Goal: Find specific page/section: Find specific page/section

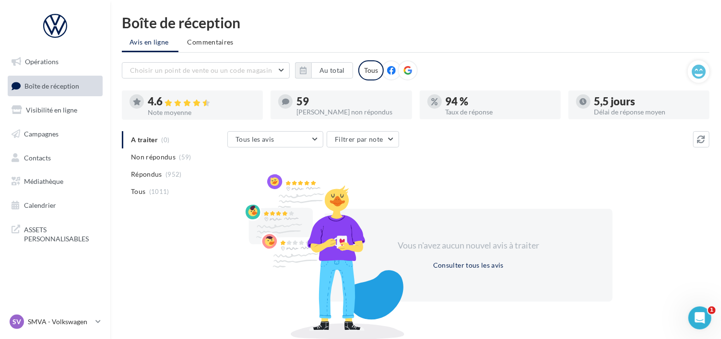
click at [53, 83] on span "Boîte de réception" at bounding box center [51, 86] width 55 height 8
click at [60, 321] on p "SMVA - Volkswagen" at bounding box center [60, 322] width 64 height 10
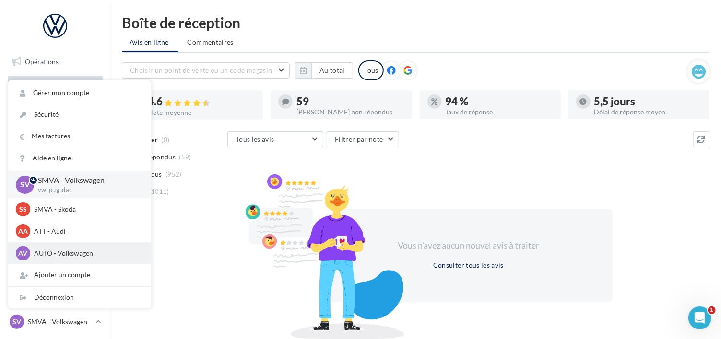
click at [55, 252] on p "AUTO - Volkswagen" at bounding box center [86, 254] width 105 height 10
